Goal: Transaction & Acquisition: Book appointment/travel/reservation

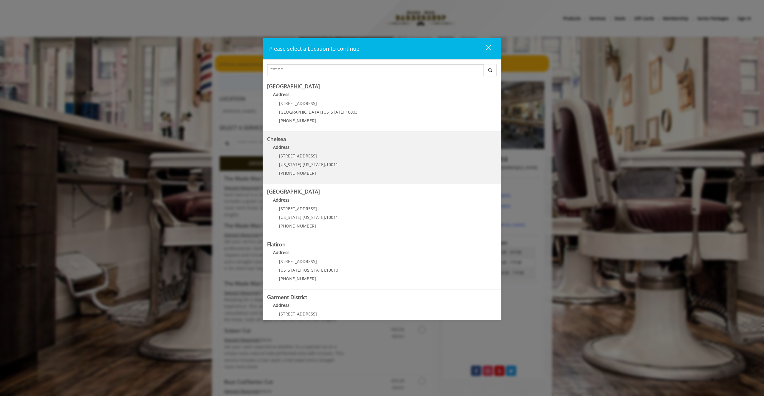
scroll to position [26, 0]
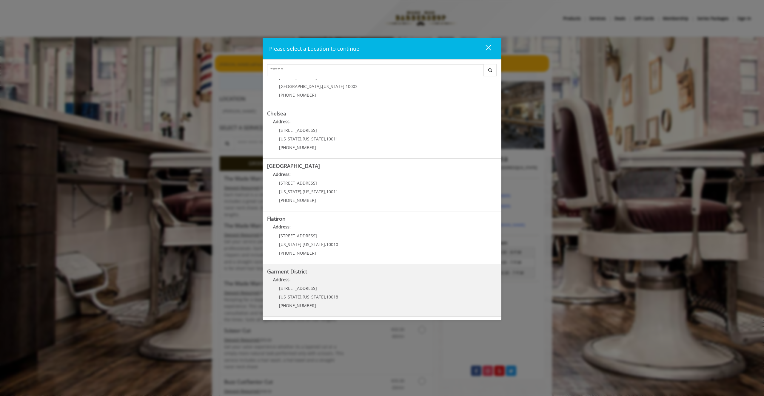
click at [371, 287] on District "Garment District Address: 1400 Broadway New York , New York , 10018 (212) 997-4…" at bounding box center [382, 291] width 230 height 44
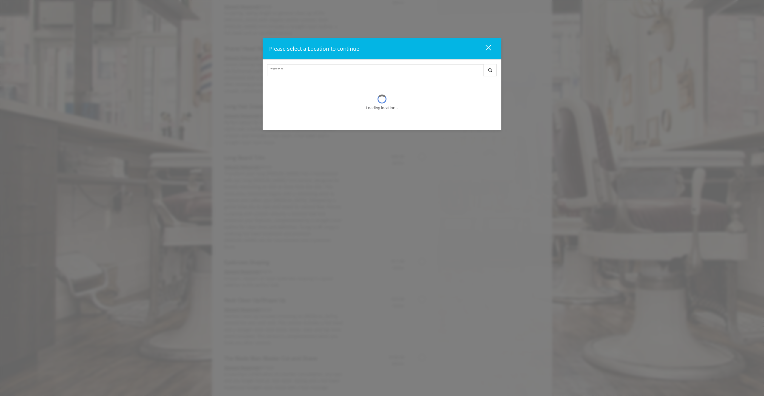
scroll to position [3, 0]
